Goal: Navigation & Orientation: Find specific page/section

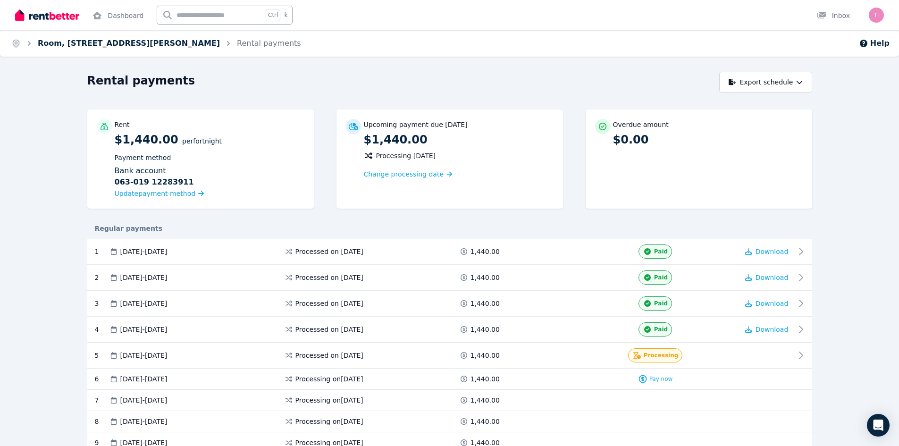
click at [67, 43] on link "Room, [STREET_ADDRESS][PERSON_NAME]" at bounding box center [129, 43] width 182 height 9
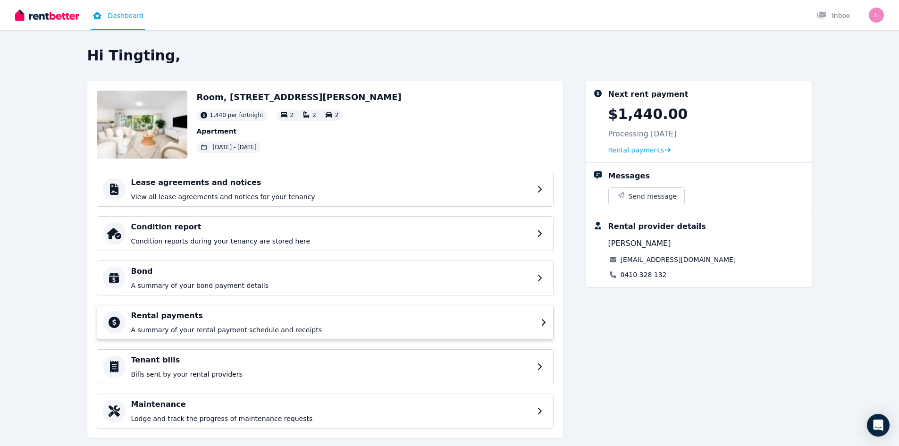
click at [183, 332] on p "A summary of your rental payment schedule and receipts" at bounding box center [333, 329] width 404 height 9
click at [155, 374] on p "Bills sent by your rental providers" at bounding box center [333, 373] width 404 height 9
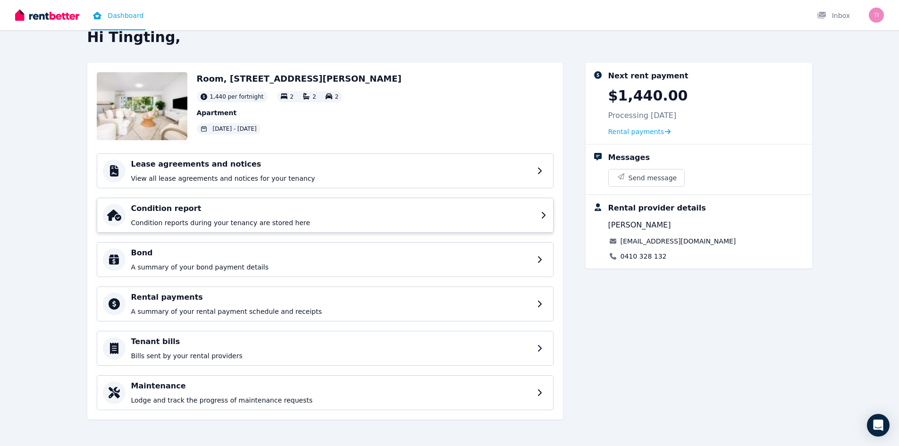
click at [159, 225] on p "Condition reports during your tenancy are stored here" at bounding box center [333, 222] width 404 height 9
